Goal: Use online tool/utility

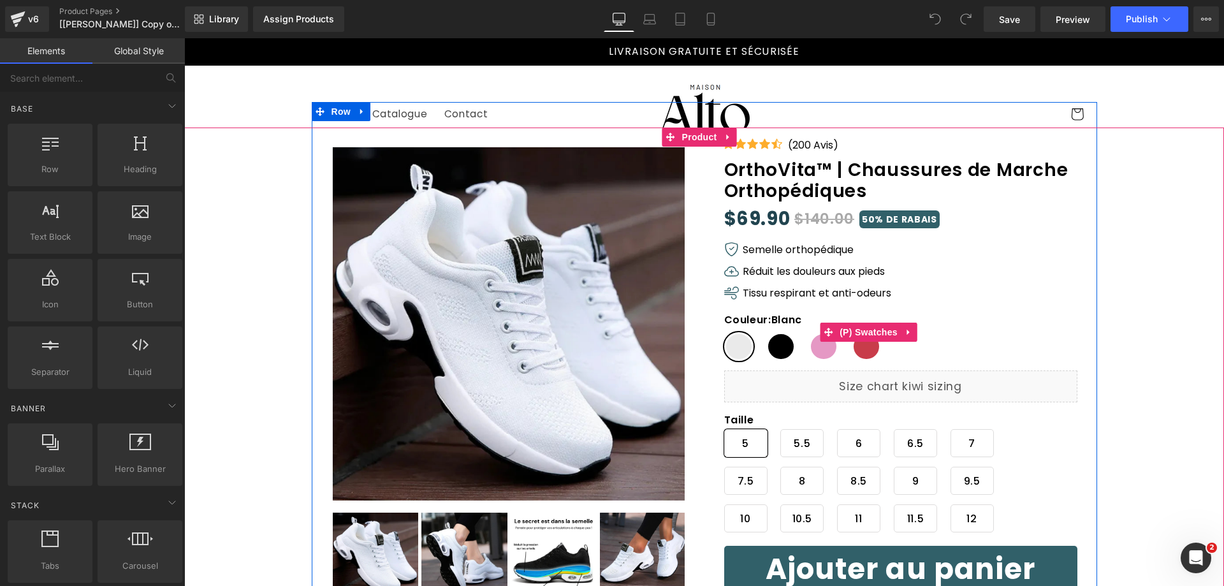
click at [735, 341] on span "Blanc" at bounding box center [738, 346] width 29 height 29
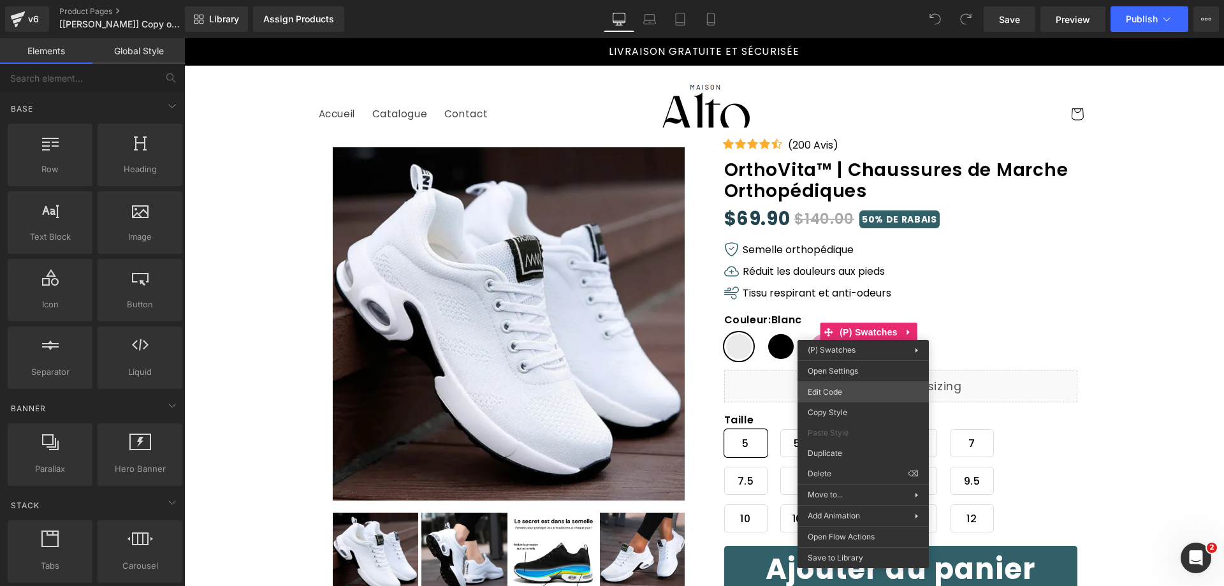
click at [863, 0] on div "You are previewing how the will restyle your page. You can not edit Elements in…" at bounding box center [612, 0] width 1224 height 0
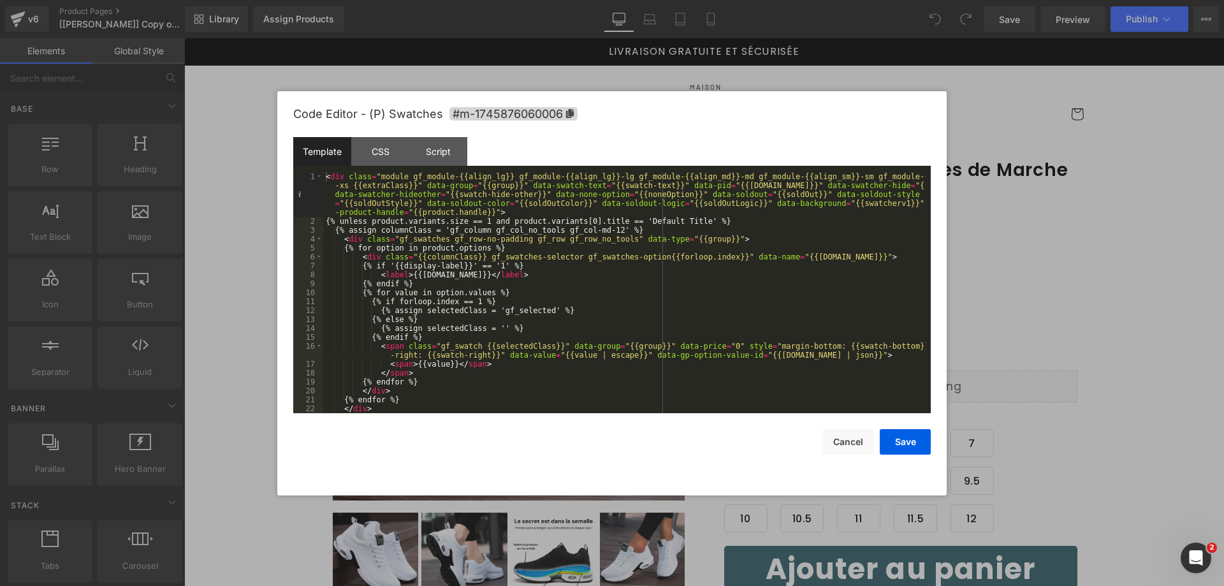
scroll to position [54, 0]
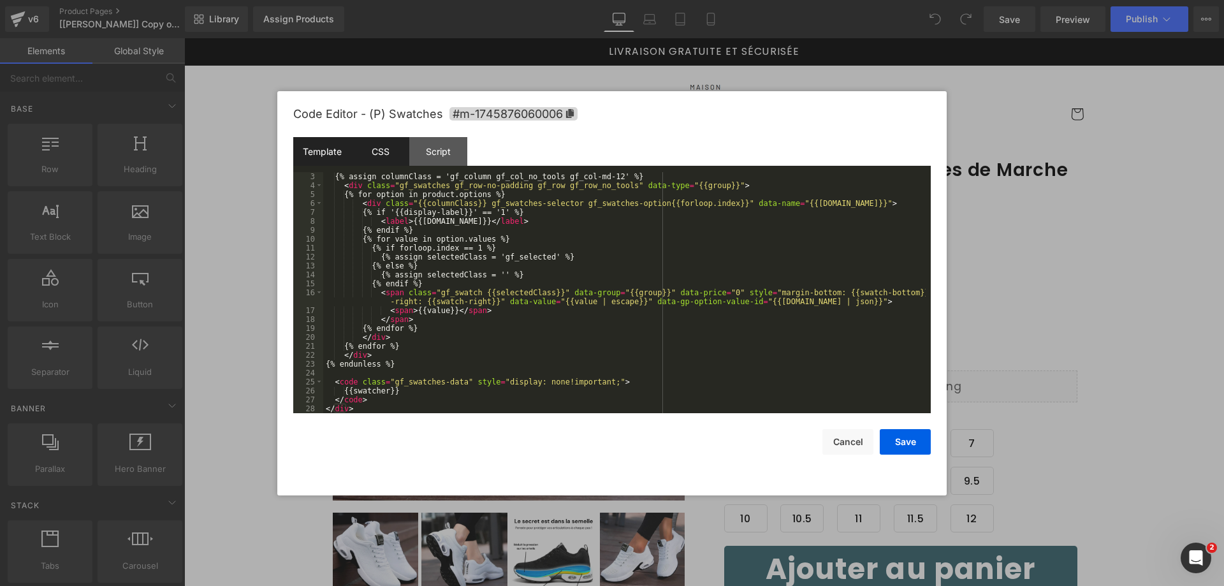
click at [379, 147] on div "CSS" at bounding box center [380, 151] width 58 height 29
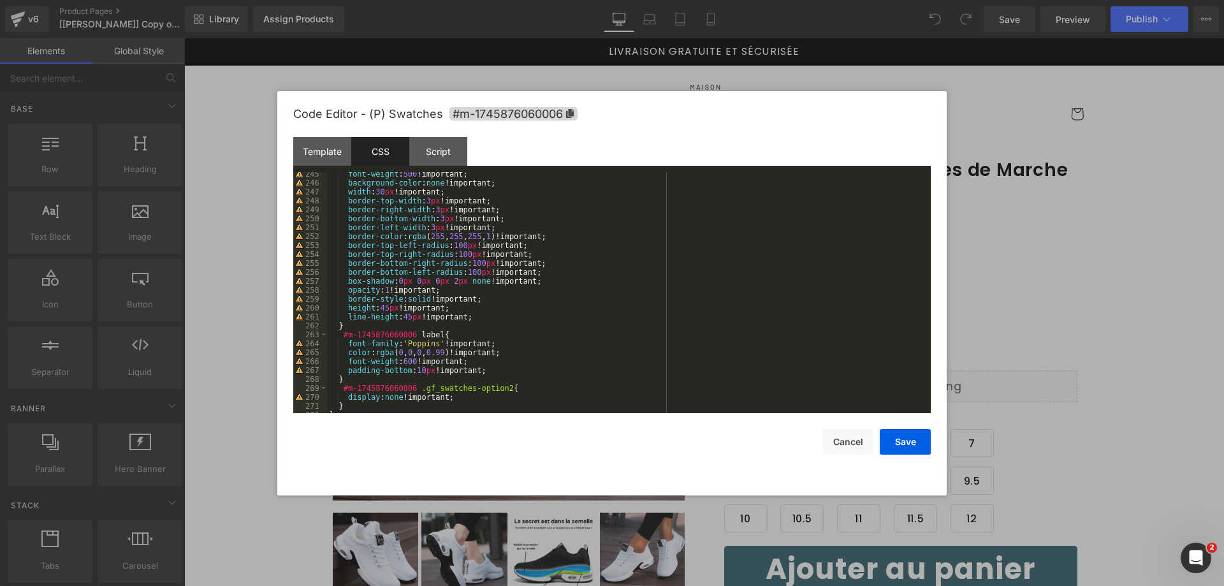
scroll to position [2223, 0]
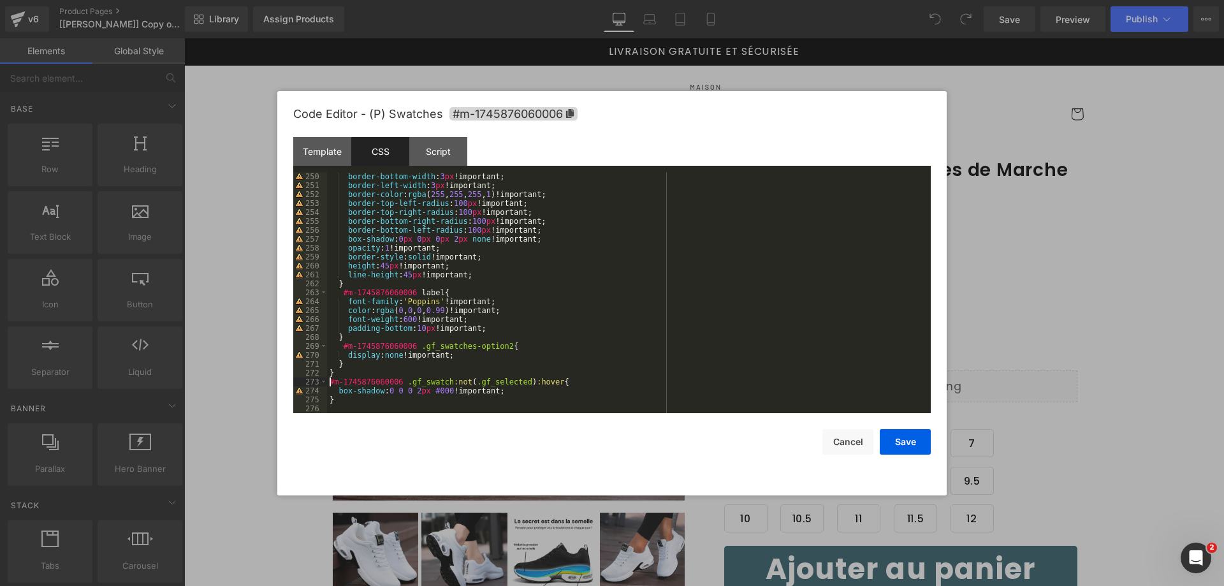
click at [332, 379] on div "border-bottom-width : 3 px !important; border-left-width : 3 px !important; bor…" at bounding box center [626, 301] width 599 height 259
click at [337, 399] on div "border-bottom-width : 3 px !important; border-left-width : 3 px !important; bor…" at bounding box center [626, 301] width 599 height 259
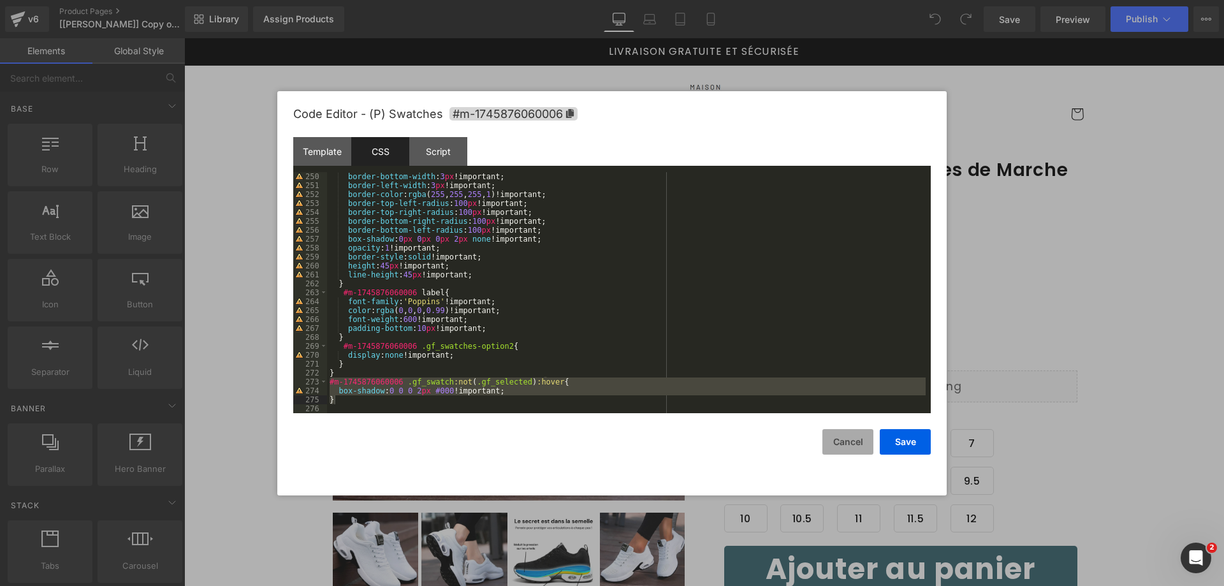
click at [846, 446] on button "Cancel" at bounding box center [848, 442] width 51 height 26
